Goal: Find specific page/section: Find specific page/section

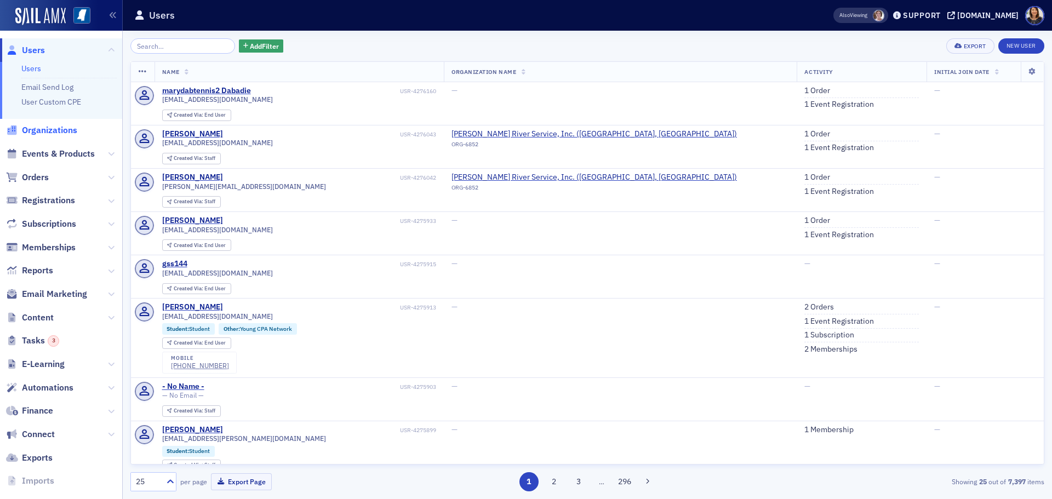
click at [41, 133] on span "Organizations" at bounding box center [49, 130] width 55 height 12
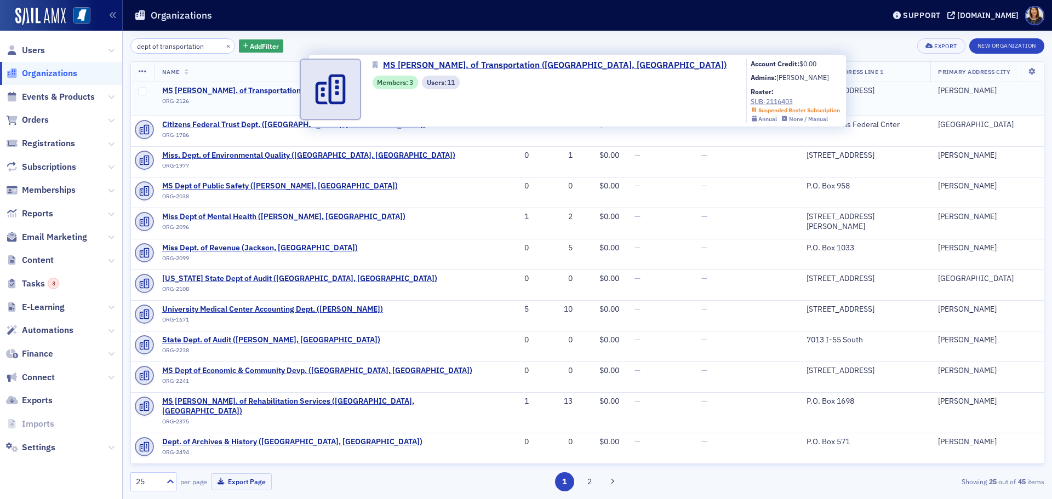
type input "dept of transportation"
click at [236, 87] on span "MS [PERSON_NAME]. of Transportation ([GEOGRAPHIC_DATA], [GEOGRAPHIC_DATA])" at bounding box center [314, 91] width 304 height 10
select select "US"
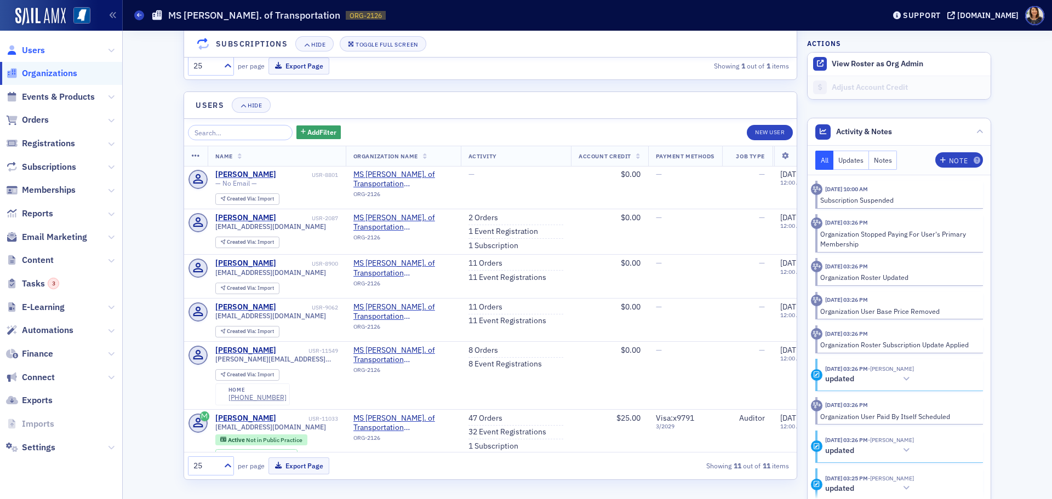
click at [30, 50] on span "Users" at bounding box center [33, 50] width 23 height 12
